Goal: Task Accomplishment & Management: Complete application form

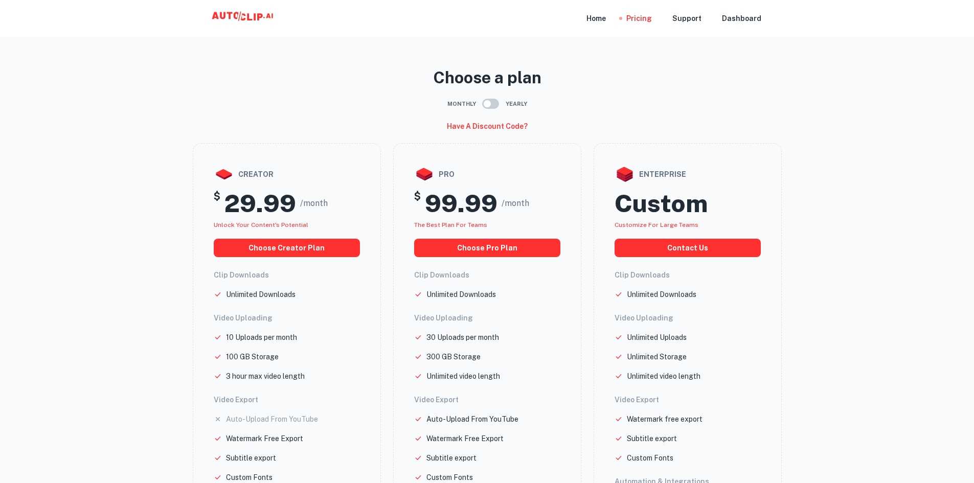
click at [219, 12] on icon at bounding box center [244, 18] width 102 height 20
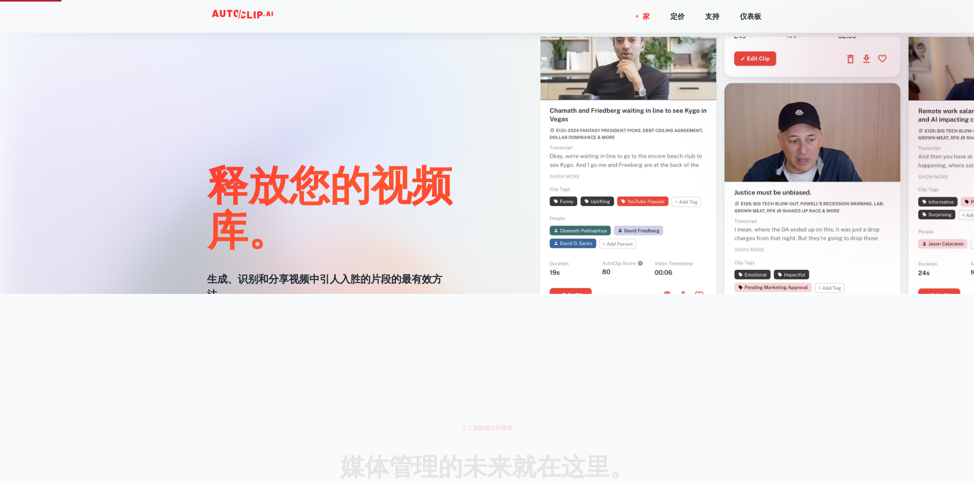
scroll to position [205, 0]
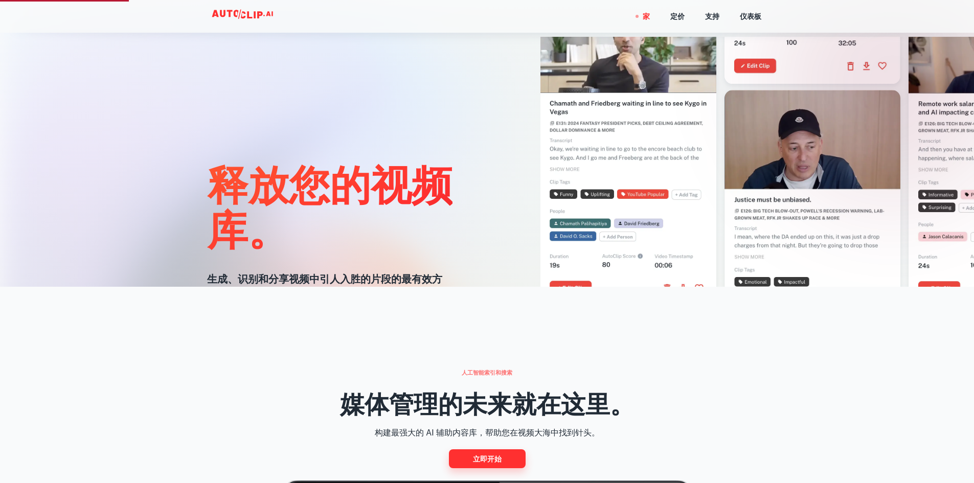
click at [479, 460] on font "立即开始" at bounding box center [487, 459] width 29 height 8
